Goal: Find contact information: Find contact information

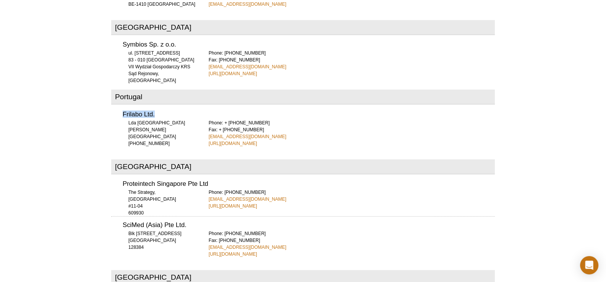
scroll to position [2249, 0]
click at [296, 106] on div "Frilabo Ltd. Lda [GEOGRAPHIC_DATA][PERSON_NAME] [PHONE_NUMBER] Phone: + [PHONE_…" at bounding box center [303, 126] width 384 height 41
drag, startPoint x: 242, startPoint y: 107, endPoint x: 204, endPoint y: 112, distance: 38.5
click at [204, 112] on div "Frilabo Ltd. Lda [GEOGRAPHIC_DATA][PERSON_NAME] [PHONE_NUMBER] Phone: + [PHONE_…" at bounding box center [303, 126] width 384 height 41
copy link "[EMAIL_ADDRESS][DOMAIN_NAME]"
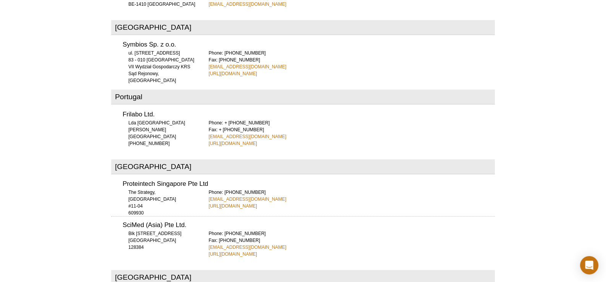
drag, startPoint x: 256, startPoint y: 117, endPoint x: 199, endPoint y: 113, distance: 56.6
click at [199, 113] on div "Frilabo Ltd. Lda [GEOGRAPHIC_DATA][PERSON_NAME] [PHONE_NUMBER] Phone: + [PHONE_…" at bounding box center [303, 126] width 384 height 41
copy link "[URL][DOMAIN_NAME]"
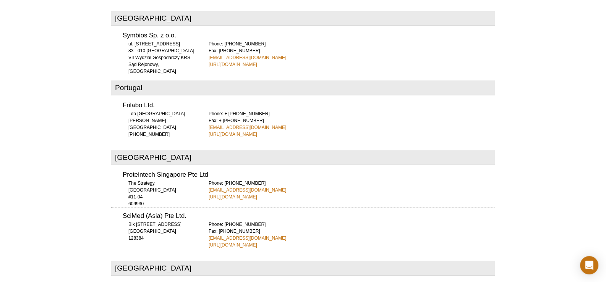
scroll to position [2309, 0]
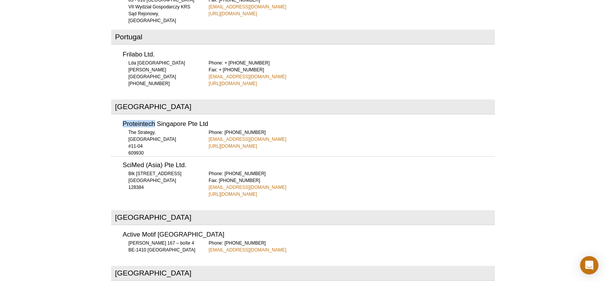
drag, startPoint x: 122, startPoint y: 94, endPoint x: 154, endPoint y: 94, distance: 32.5
click at [154, 116] on div "Proteintech Singapore Pte Ltd The Strategy, [STREET_ADDRESS]-04 609930 Phone: […" at bounding box center [303, 133] width 384 height 34
copy h3 "Proteintech"
click at [212, 121] on h3 "Proteintech Singapore Pte Ltd" at bounding box center [309, 124] width 372 height 6
drag, startPoint x: 212, startPoint y: 97, endPoint x: 121, endPoint y: 99, distance: 91.3
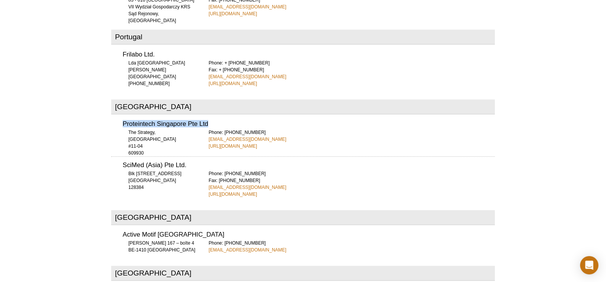
click at [121, 116] on div "Proteintech Singapore Pte Ltd The Strategy, [STREET_ADDRESS]-04 609930 Phone: […" at bounding box center [303, 133] width 384 height 34
copy h3 "Proteintech Singapore Pte Ltd"
click at [271, 116] on div "Proteintech Singapore Pte Ltd The Strategy, [STREET_ADDRESS]-04 609930 Phone: […" at bounding box center [303, 133] width 384 height 34
drag, startPoint x: 228, startPoint y: 103, endPoint x: 251, endPoint y: 103, distance: 22.9
click at [248, 129] on div "Phone: [PHONE_NUMBER] [EMAIL_ADDRESS][DOMAIN_NAME] [URL][DOMAIN_NAME]" at bounding box center [352, 139] width 286 height 21
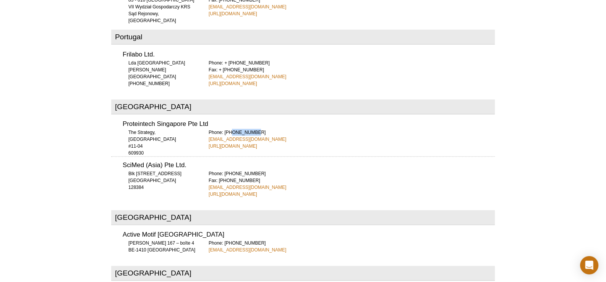
click at [253, 129] on div "Phone: [PHONE_NUMBER] [EMAIL_ADDRESS][DOMAIN_NAME] [URL][DOMAIN_NAME]" at bounding box center [352, 139] width 286 height 21
drag, startPoint x: 254, startPoint y: 103, endPoint x: 264, endPoint y: 103, distance: 9.9
click at [264, 129] on div "Phone: [PHONE_NUMBER] [EMAIL_ADDRESS][DOMAIN_NAME] [URL][DOMAIN_NAME]" at bounding box center [352, 139] width 286 height 21
drag, startPoint x: 258, startPoint y: 103, endPoint x: 227, endPoint y: 105, distance: 30.6
click at [227, 129] on div "Phone: [PHONE_NUMBER] [EMAIL_ADDRESS][DOMAIN_NAME] [URL][DOMAIN_NAME]" at bounding box center [352, 139] width 286 height 21
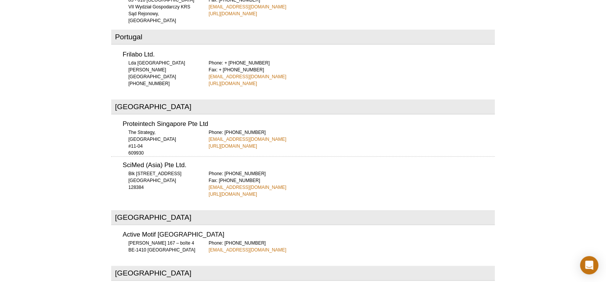
copy div "65 9785 0861"
click at [294, 121] on h3 "Proteintech Singapore Pte Ltd" at bounding box center [309, 124] width 372 height 6
drag, startPoint x: 263, startPoint y: 112, endPoint x: 234, endPoint y: 111, distance: 29.0
click at [242, 129] on div "Phone: [PHONE_NUMBER] [EMAIL_ADDRESS][DOMAIN_NAME] [URL][DOMAIN_NAME]" at bounding box center [352, 139] width 286 height 21
drag, startPoint x: 205, startPoint y: 111, endPoint x: 196, endPoint y: 112, distance: 8.8
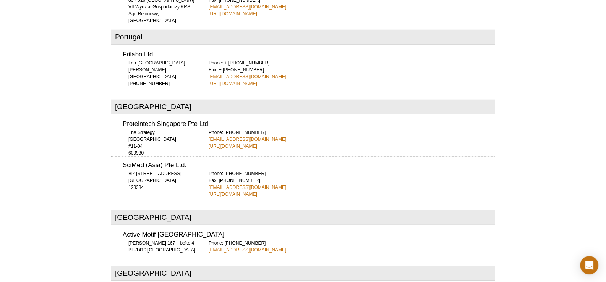
click at [204, 116] on div "Proteintech Singapore Pte Ltd The Strategy, [STREET_ADDRESS]-04 609930 Phone: […" at bounding box center [303, 133] width 384 height 34
drag, startPoint x: 202, startPoint y: 113, endPoint x: 213, endPoint y: 113, distance: 11.1
click at [207, 116] on div "Proteintech Singapore Pte Ltd The Strategy, [STREET_ADDRESS]-04 609930 Phone: […" at bounding box center [303, 133] width 384 height 34
drag, startPoint x: 206, startPoint y: 111, endPoint x: 231, endPoint y: 112, distance: 24.8
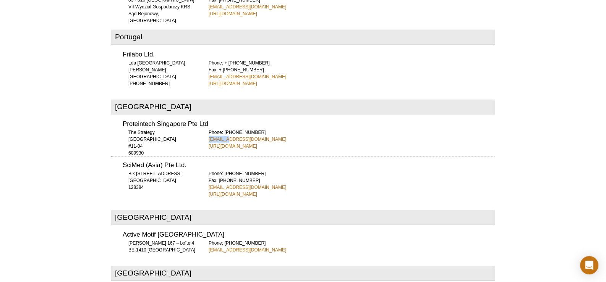
click at [227, 116] on div "Proteintech Singapore Pte Ltd The Strategy, [STREET_ADDRESS]-04 609930 Phone: […" at bounding box center [303, 133] width 384 height 34
click at [200, 116] on div "Proteintech Singapore Pte Ltd The Strategy, [STREET_ADDRESS]-04 609930 Phone: […" at bounding box center [303, 133] width 384 height 34
drag, startPoint x: 206, startPoint y: 110, endPoint x: 259, endPoint y: 112, distance: 53.1
click at [259, 116] on div "Proteintech Singapore Pte Ltd The Strategy, [STREET_ADDRESS]-04 609930 Phone: […" at bounding box center [303, 133] width 384 height 34
copy link "[EMAIL_ADDRESS][DOMAIN_NAME]"
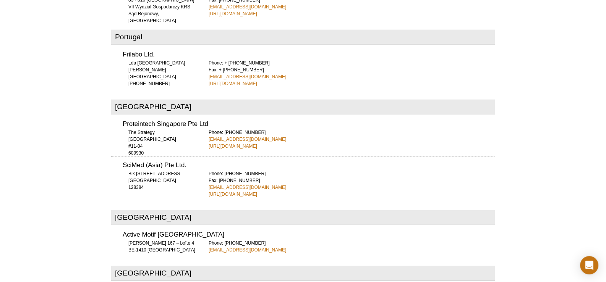
click at [290, 129] on div "Phone: [PHONE_NUMBER] [EMAIL_ADDRESS][DOMAIN_NAME] [URL][DOMAIN_NAME]" at bounding box center [352, 139] width 286 height 21
drag, startPoint x: 265, startPoint y: 114, endPoint x: 225, endPoint y: 125, distance: 41.0
click at [290, 121] on h3 "Proteintech Singapore Pte Ltd" at bounding box center [309, 124] width 372 height 6
drag, startPoint x: 204, startPoint y: 118, endPoint x: 253, endPoint y: 120, distance: 49.4
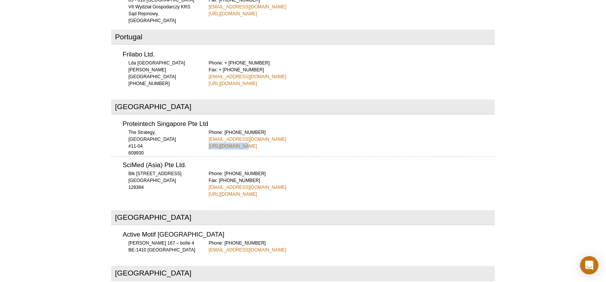
click at [244, 120] on div "Proteintech Singapore Pte Ltd The Strategy, [STREET_ADDRESS]-04 609930 Phone: […" at bounding box center [303, 133] width 384 height 34
click at [198, 129] on div "The Strategy, [STREET_ADDRESS]-04 609930" at bounding box center [161, 143] width 76 height 28
drag, startPoint x: 207, startPoint y: 118, endPoint x: 270, endPoint y: 118, distance: 63.4
click at [270, 118] on div "Proteintech Singapore Pte Ltd The Strategy, [STREET_ADDRESS]-04 609930 Phone: […" at bounding box center [303, 133] width 384 height 34
copy link "[URL][DOMAIN_NAME]"
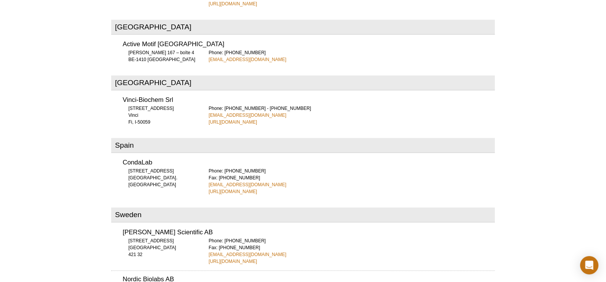
scroll to position [2576, 0]
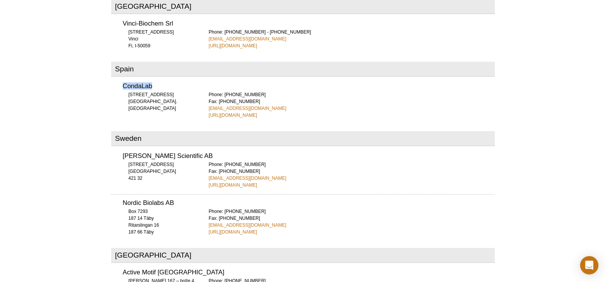
drag, startPoint x: 122, startPoint y: 57, endPoint x: 159, endPoint y: 57, distance: 36.3
click at [159, 78] on div "CondaLab [STREET_ADDRESS]. [GEOGRAPHIC_DATA] Phone: [PHONE_NUMBER] Fax: [PHONE_…" at bounding box center [303, 98] width 384 height 41
copy h3 "CondaLab"
click at [290, 83] on h3 "CondaLab" at bounding box center [309, 86] width 372 height 6
drag, startPoint x: 269, startPoint y: 81, endPoint x: 202, endPoint y: 79, distance: 67.3
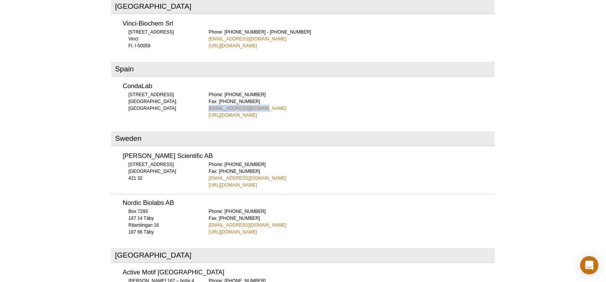
click at [202, 79] on div "CondaLab [STREET_ADDRESS]. [GEOGRAPHIC_DATA] Phone: [PHONE_NUMBER] Fax: [PHONE_…" at bounding box center [303, 98] width 384 height 41
copy link "[EMAIL_ADDRESS][DOMAIN_NAME]"
drag, startPoint x: 292, startPoint y: 77, endPoint x: 275, endPoint y: 84, distance: 18.7
click at [292, 91] on div "Phone: [PHONE_NUMBER] Fax: [PHONE_NUMBER] [EMAIL_ADDRESS][DOMAIN_NAME] [URL][DO…" at bounding box center [352, 105] width 286 height 28
drag, startPoint x: 273, startPoint y: 87, endPoint x: 197, endPoint y: 86, distance: 76.0
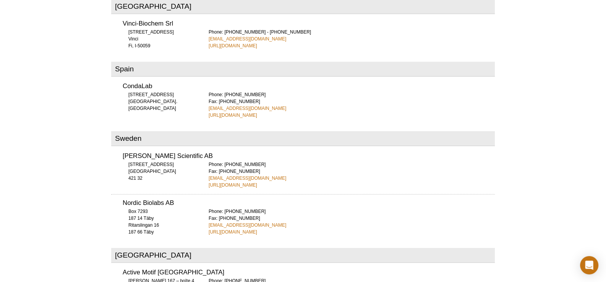
click at [197, 86] on div "CondaLab [STREET_ADDRESS]. [GEOGRAPHIC_DATA] Phone: [PHONE_NUMBER] Fax: [PHONE_…" at bounding box center [303, 98] width 384 height 41
copy link "[URL][DOMAIN_NAME]"
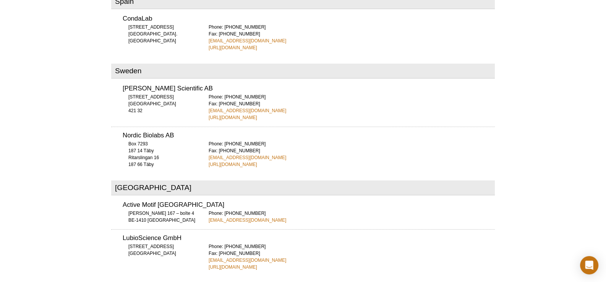
scroll to position [2653, 0]
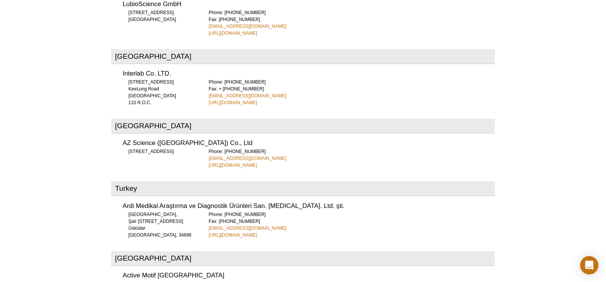
scroll to position [2920, 0]
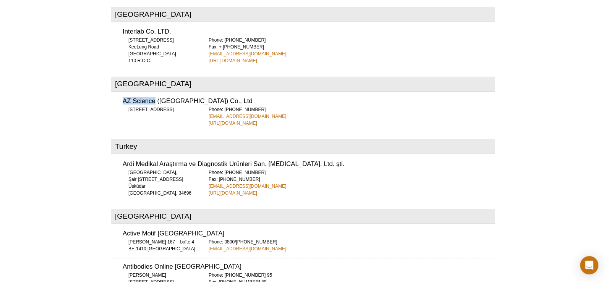
drag, startPoint x: 118, startPoint y: 70, endPoint x: 154, endPoint y: 73, distance: 36.0
click at [154, 93] on div "AZ Science ([GEOGRAPHIC_DATA]) Co., Ltd [STREET_ADDRESS] Phone: [PHONE_NUMBER] …" at bounding box center [303, 110] width 384 height 34
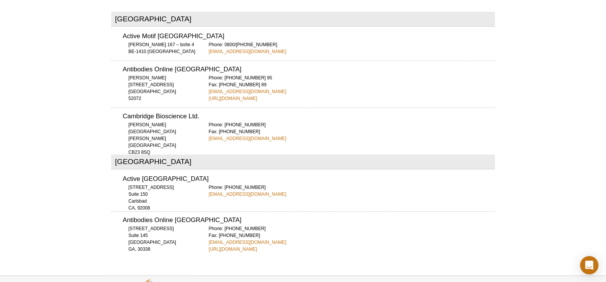
scroll to position [3150, 0]
